Goal: Transaction & Acquisition: Purchase product/service

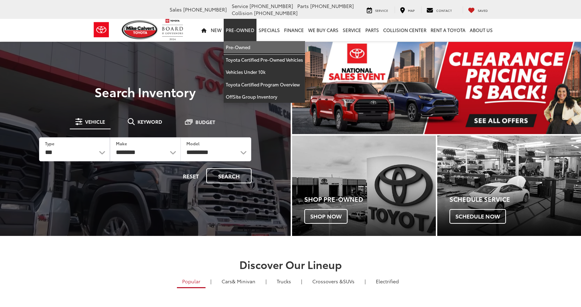
click at [242, 46] on link "Pre-Owned" at bounding box center [264, 47] width 81 height 13
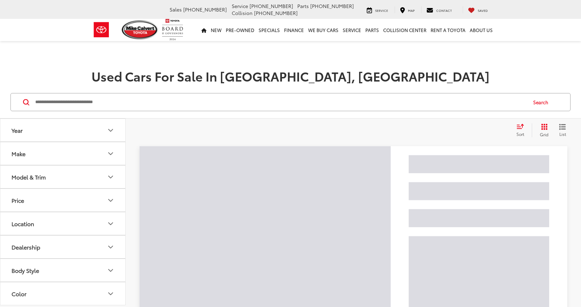
click at [60, 176] on button "Model & Trim" at bounding box center [63, 177] width 126 height 23
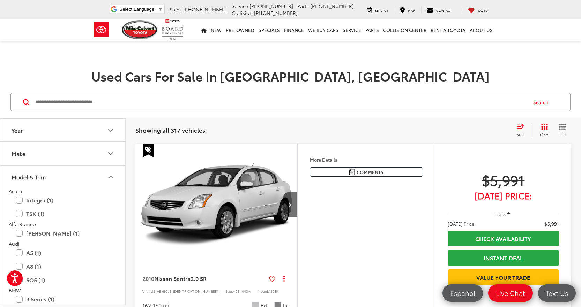
drag, startPoint x: 105, startPoint y: 168, endPoint x: 101, endPoint y: 171, distance: 4.5
click at [104, 168] on button "Model & Trim" at bounding box center [63, 177] width 126 height 23
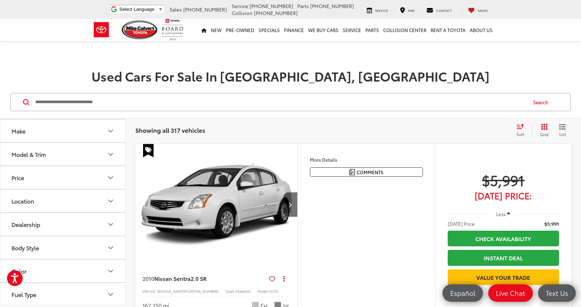
scroll to position [35, 0]
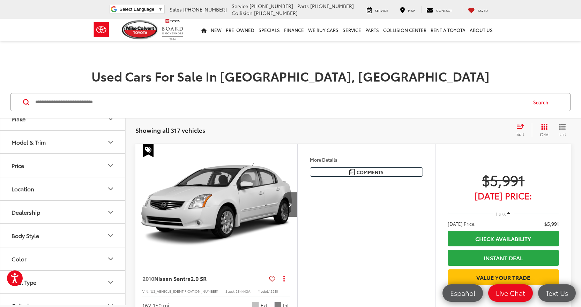
click at [38, 171] on button "Price" at bounding box center [63, 165] width 126 height 23
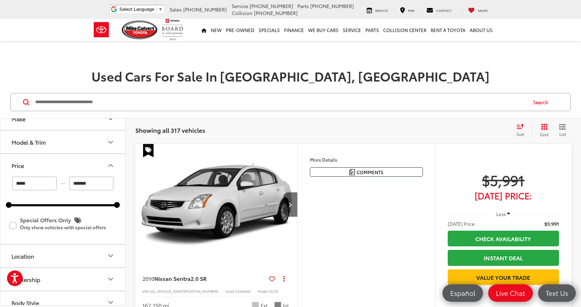
click at [87, 182] on input "*******" at bounding box center [91, 184] width 44 height 14
type input "******"
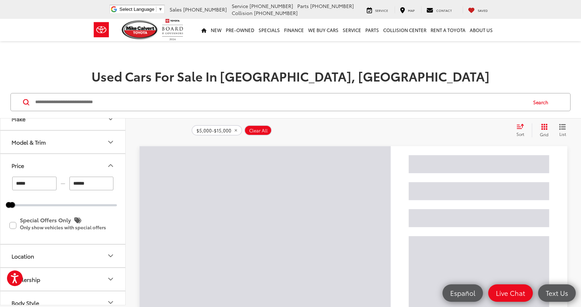
click at [518, 126] on icon "Select sort value" at bounding box center [520, 126] width 8 height 5
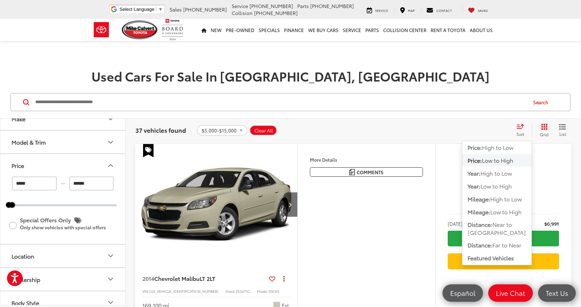
click at [478, 116] on div "Search" at bounding box center [290, 102] width 581 height 32
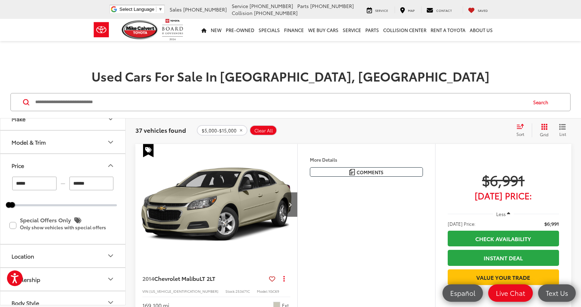
click at [75, 165] on button "Price" at bounding box center [63, 165] width 126 height 23
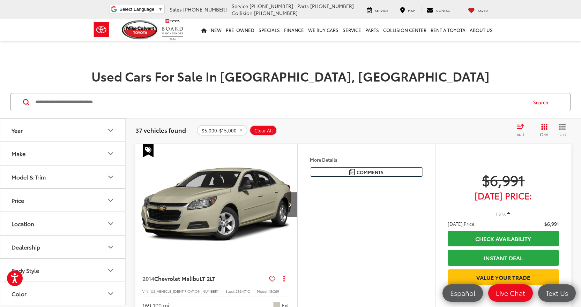
click at [71, 175] on button "Model & Trim" at bounding box center [63, 177] width 126 height 23
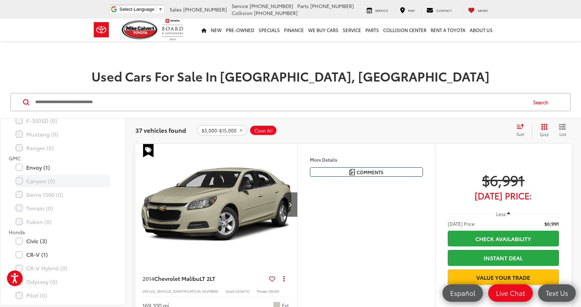
scroll to position [453, 0]
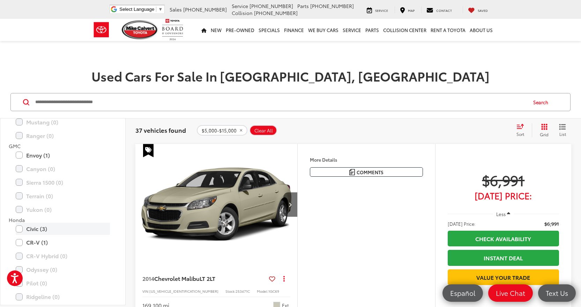
click at [45, 232] on label "Civic (3)" at bounding box center [63, 229] width 94 height 12
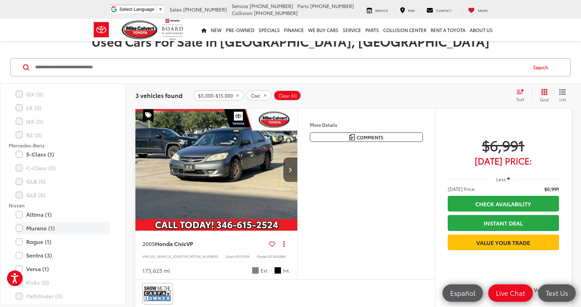
scroll to position [889, 0]
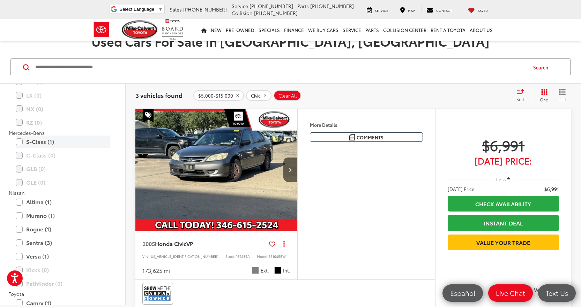
click at [46, 145] on label "S-Class (1)" at bounding box center [63, 142] width 94 height 12
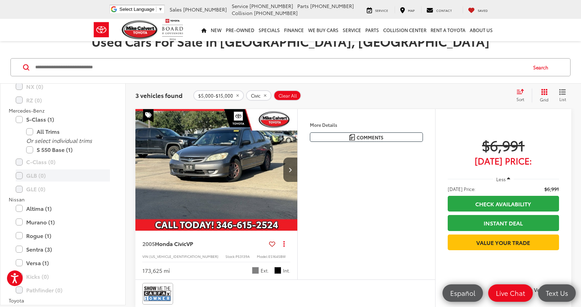
scroll to position [923, 0]
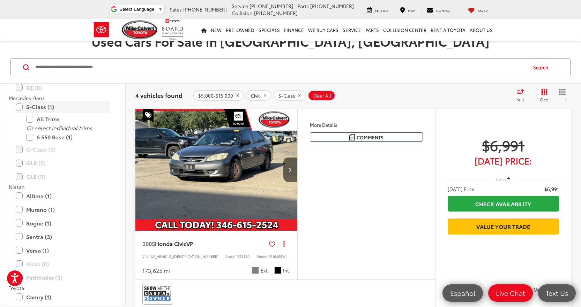
click at [35, 107] on label "S-Class (1)" at bounding box center [63, 107] width 94 height 12
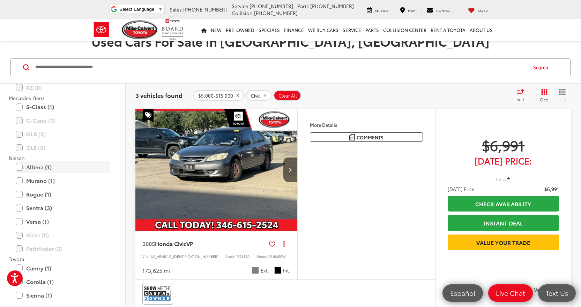
click at [48, 171] on label "Altima (1)" at bounding box center [63, 167] width 94 height 12
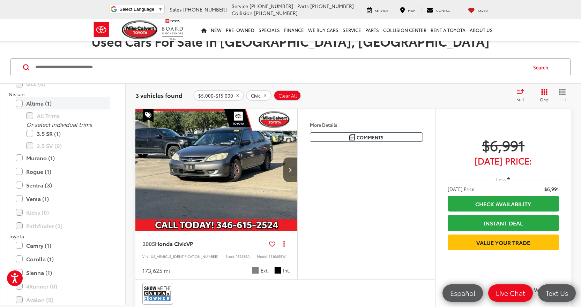
scroll to position [993, 0]
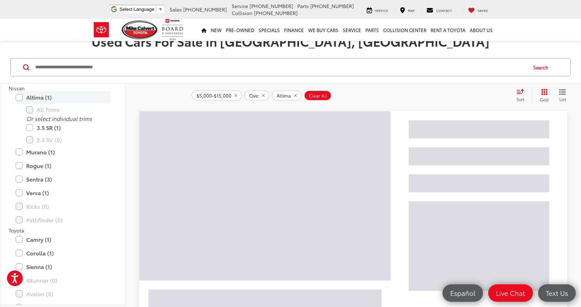
click at [48, 171] on label "Rogue (1)" at bounding box center [63, 166] width 94 height 12
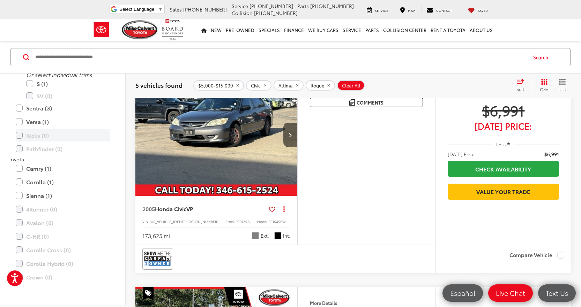
scroll to position [1022, 0]
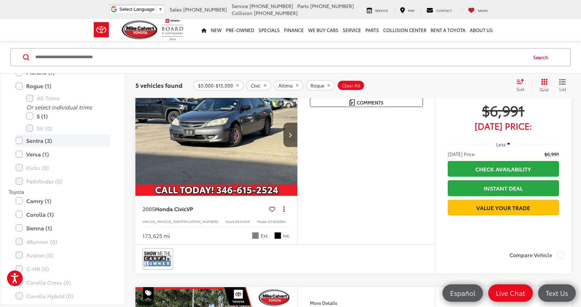
click at [50, 145] on label "Sentra (3)" at bounding box center [63, 141] width 94 height 12
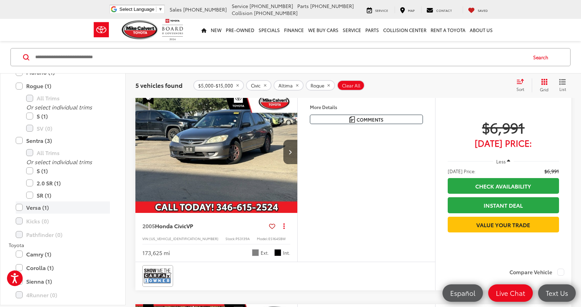
scroll to position [45, 0]
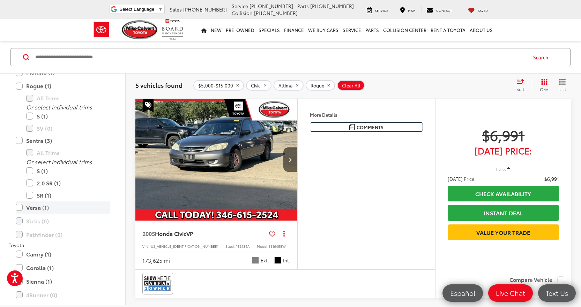
click at [43, 211] on label "Versa (1)" at bounding box center [63, 208] width 94 height 12
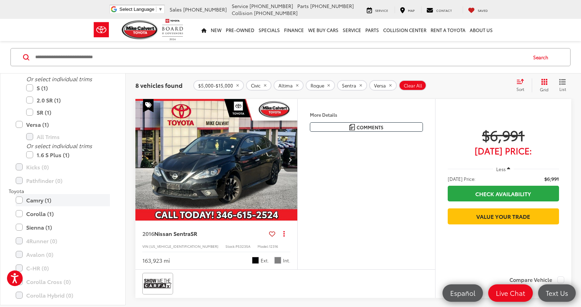
scroll to position [1085, 0]
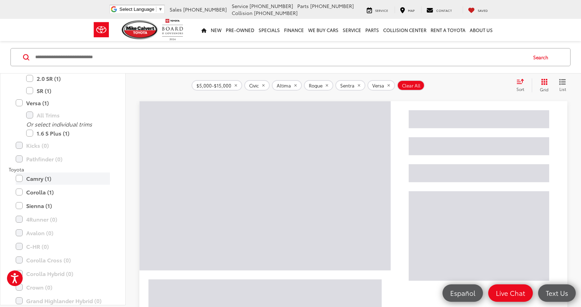
click at [50, 176] on label "Camry (1)" at bounding box center [63, 179] width 94 height 12
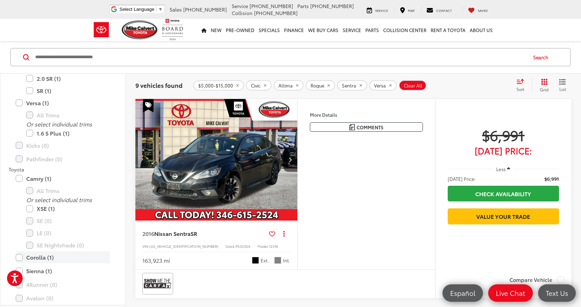
click at [48, 257] on label "Corolla (1)" at bounding box center [63, 257] width 94 height 12
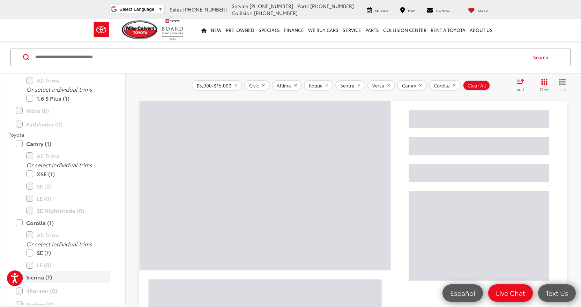
click at [48, 275] on label "Sienna (1)" at bounding box center [63, 277] width 94 height 12
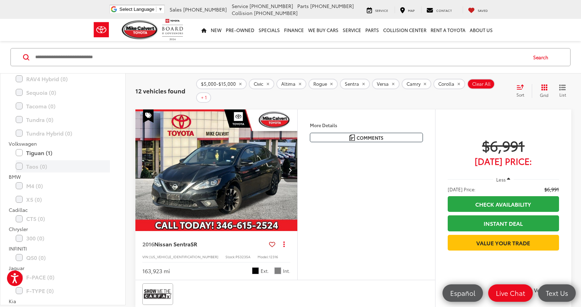
scroll to position [1377, 0]
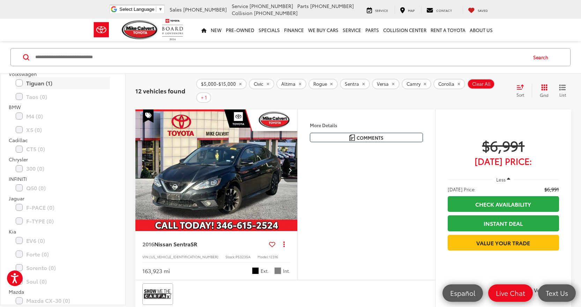
click at [36, 84] on label "Tiguan (1)" at bounding box center [63, 83] width 94 height 12
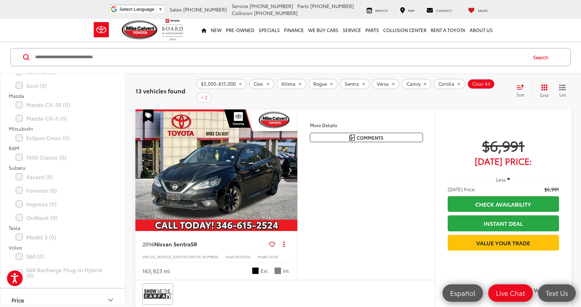
scroll to position [1545, 0]
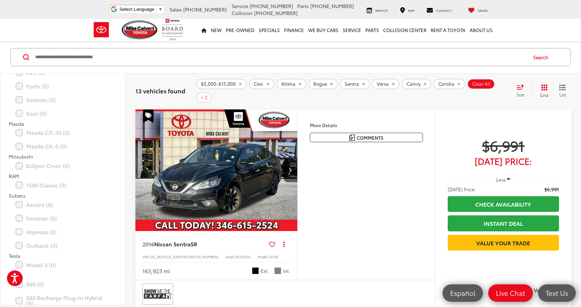
click at [388, 208] on div "Features Bluetooth® Heated Seats Keyless Entry Keyless Ignition System Emergenc…" at bounding box center [366, 195] width 138 height 170
click at [291, 168] on icon "Next image" at bounding box center [289, 170] width 3 height 5
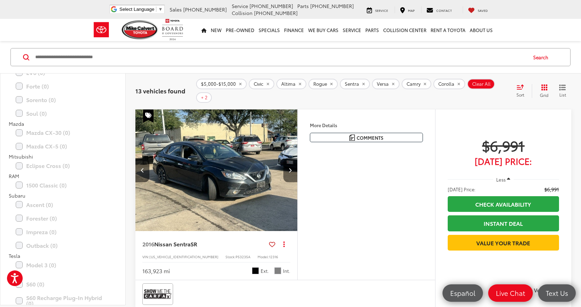
click at [291, 168] on icon "Next image" at bounding box center [289, 170] width 3 height 5
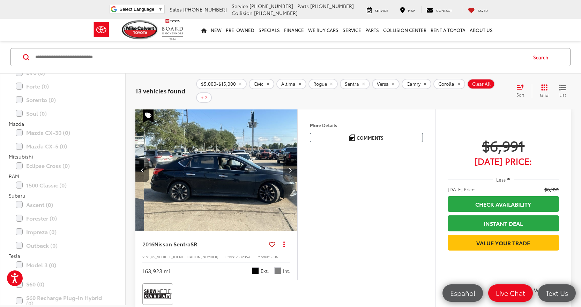
scroll to position [0, 326]
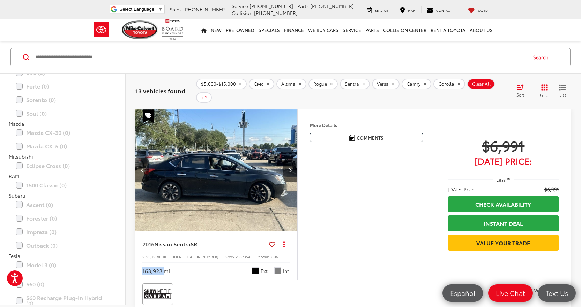
drag, startPoint x: 142, startPoint y: 262, endPoint x: 165, endPoint y: 262, distance: 23.7
click at [165, 262] on div "2016 Nissan Sentra SR Copy Link Share Print View Details VIN: [US_VEHICLE_IDENT…" at bounding box center [216, 255] width 162 height 49
click at [186, 271] on div "2016 Nissan Sentra SR Copy Link Share Print View Details VIN: [US_VEHICLE_IDENT…" at bounding box center [216, 255] width 162 height 49
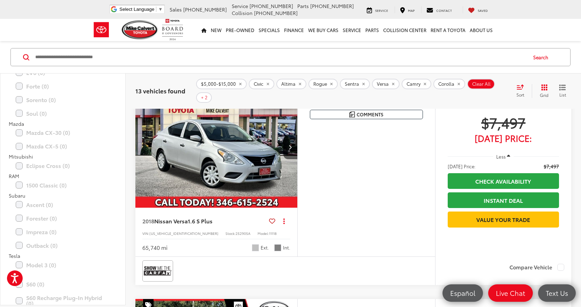
scroll to position [708, 0]
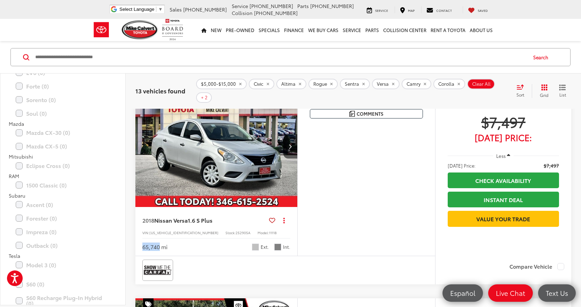
drag, startPoint x: 140, startPoint y: 277, endPoint x: 161, endPoint y: 278, distance: 21.0
click at [161, 256] on div "2018 Nissan Versa 1.6 S Plus Copy Link Share Print View Details VIN: [US_VEHICL…" at bounding box center [216, 231] width 162 height 49
drag, startPoint x: 492, startPoint y: 153, endPoint x: 533, endPoint y: 159, distance: 41.6
click at [525, 130] on span "$7,497" at bounding box center [502, 121] width 111 height 17
click at [401, 212] on div "Features Bluetooth® Emergency Brake Assist Cruise Control Disclaimer More Detai…" at bounding box center [366, 171] width 138 height 170
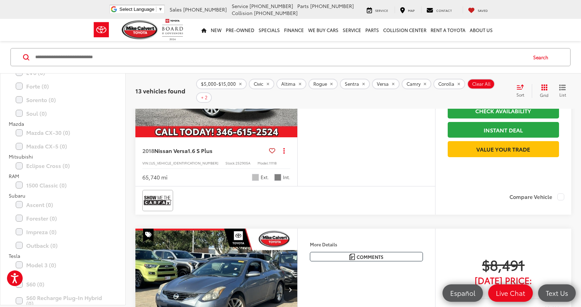
scroll to position [742, 0]
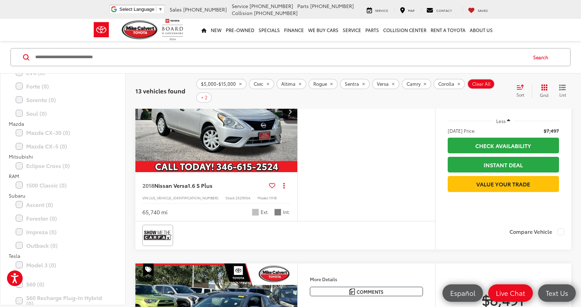
drag, startPoint x: 489, startPoint y: 125, endPoint x: 544, endPoint y: 123, distance: 55.1
click at [532, 96] on span "$7,497" at bounding box center [502, 86] width 111 height 17
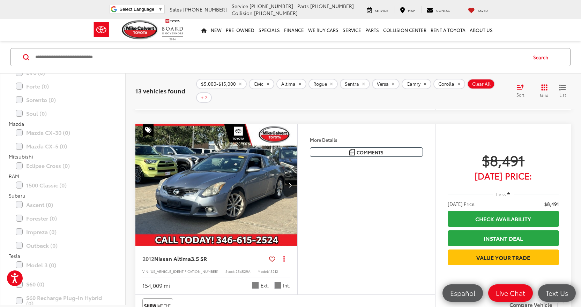
scroll to position [952, 0]
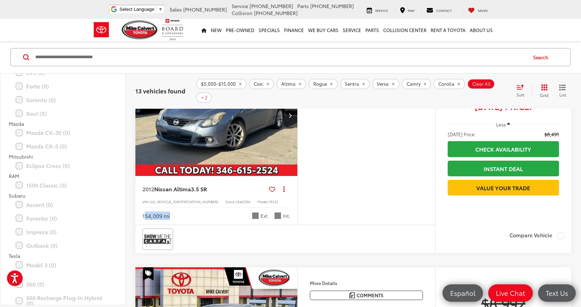
drag, startPoint x: 144, startPoint y: 261, endPoint x: 175, endPoint y: 260, distance: 31.7
click at [173, 220] on div "154,009 mi Ext. Int." at bounding box center [216, 213] width 148 height 13
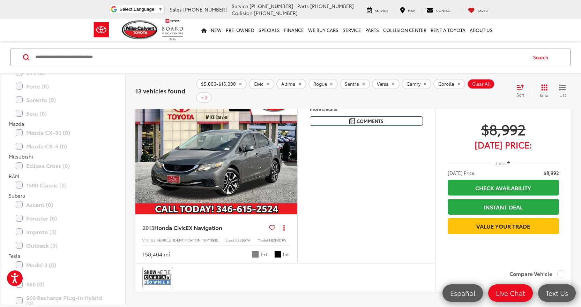
click at [361, 232] on div "Features Bluetooth® Aux Input Keyless Entry Emergency Brake Assist Sunroof/Moon…" at bounding box center [366, 178] width 138 height 170
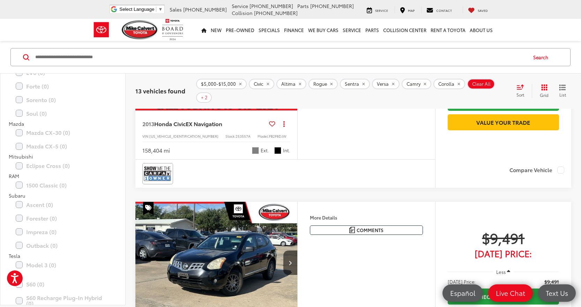
scroll to position [1231, 0]
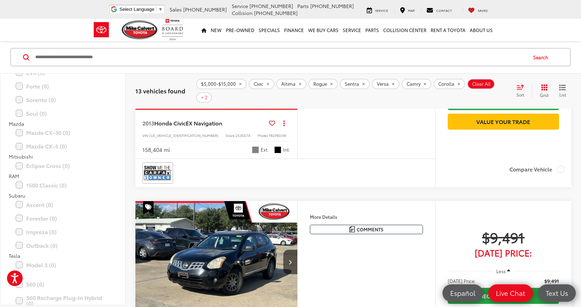
click at [543, 85] on icon "Grid View" at bounding box center [544, 87] width 6 height 6
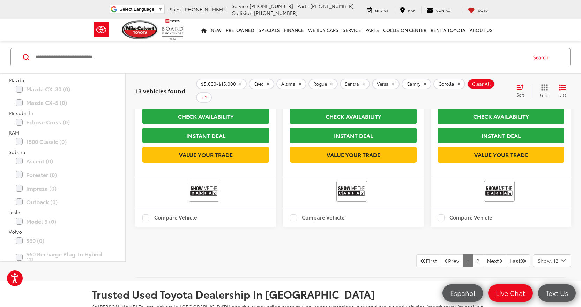
scroll to position [1440, 0]
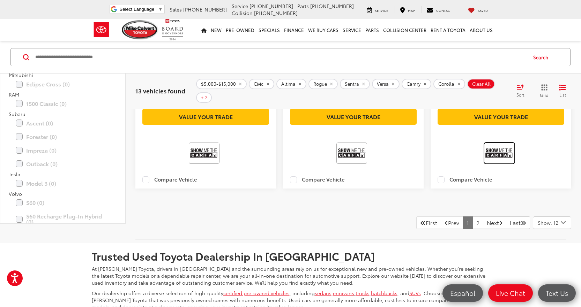
click at [499, 163] on img at bounding box center [499, 153] width 28 height 18
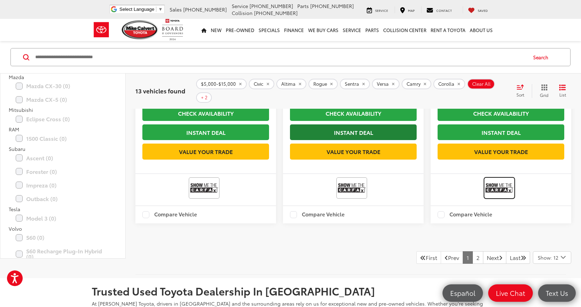
scroll to position [1545, 0]
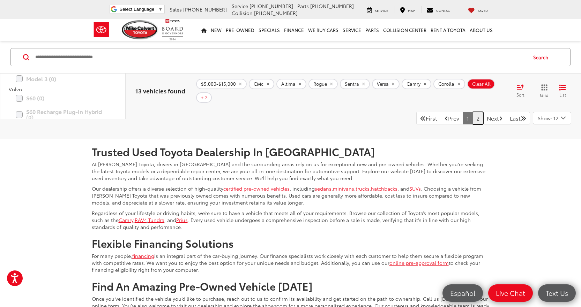
click at [472, 125] on link "2" at bounding box center [477, 118] width 11 height 13
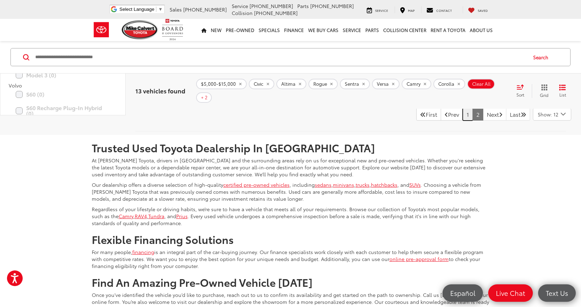
click at [462, 121] on link "1" at bounding box center [467, 114] width 10 height 13
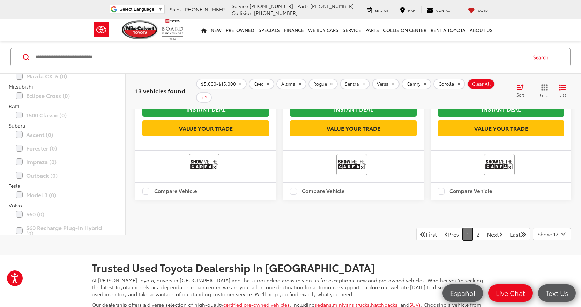
scroll to position [1475, 0]
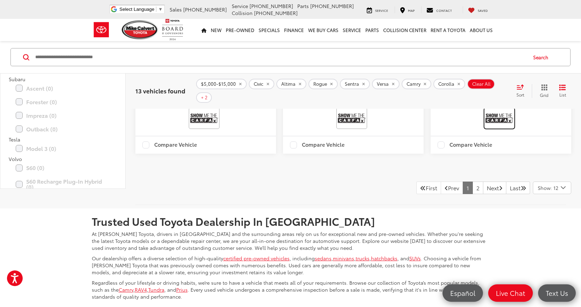
click at [500, 128] on img at bounding box center [499, 118] width 28 height 18
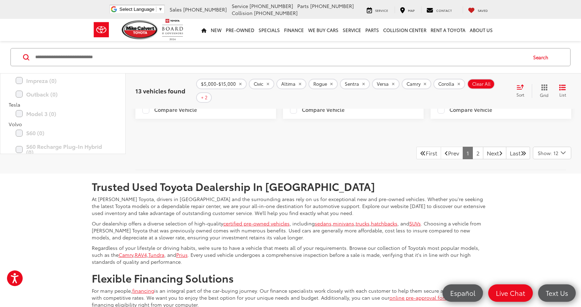
scroll to position [1614, 0]
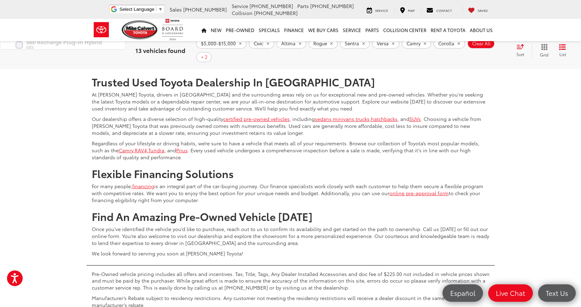
click at [472, 55] on link "2" at bounding box center [477, 48] width 11 height 13
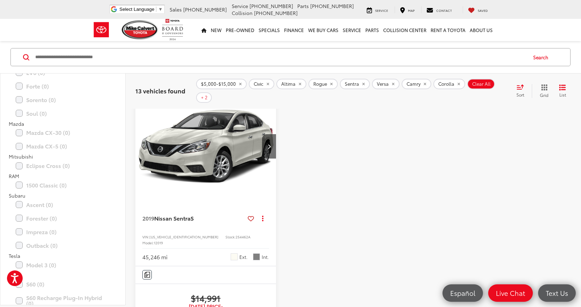
scroll to position [45, 0]
